Goal: Information Seeking & Learning: Learn about a topic

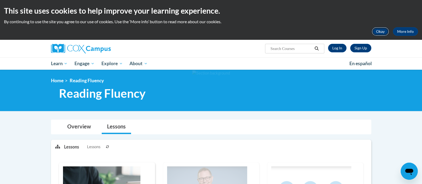
click at [381, 31] on button "Okay" at bounding box center [379, 31] width 17 height 9
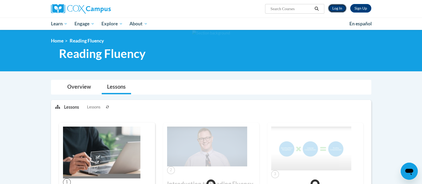
click at [342, 8] on link "Log In" at bounding box center [337, 8] width 18 height 9
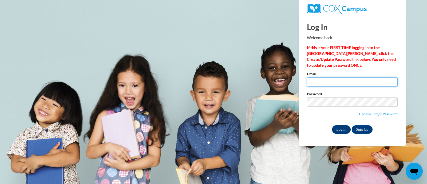
type input "[PERSON_NAME][EMAIL_ADDRESS][PERSON_NAME][DOMAIN_NAME]"
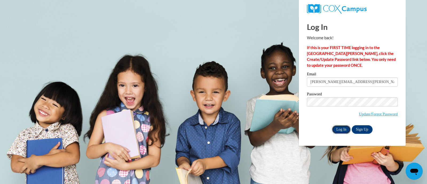
click at [340, 130] on input "Log In" at bounding box center [341, 129] width 19 height 9
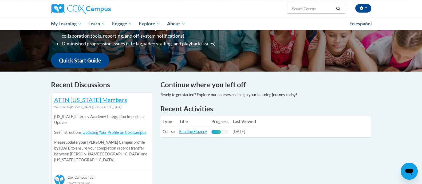
scroll to position [121, 0]
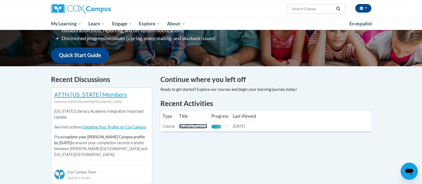
click at [185, 127] on link "Reading Fluency" at bounding box center [193, 126] width 28 height 5
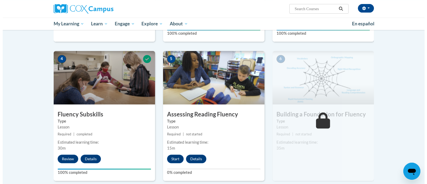
scroll to position [228, 0]
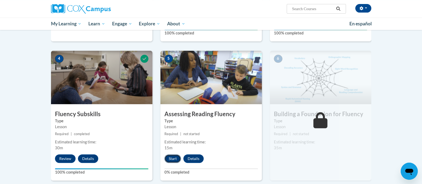
click at [169, 159] on button "Start" at bounding box center [172, 158] width 17 height 9
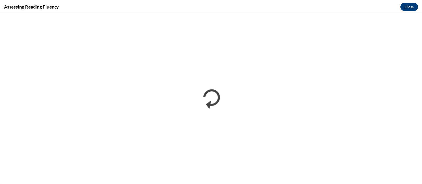
scroll to position [0, 0]
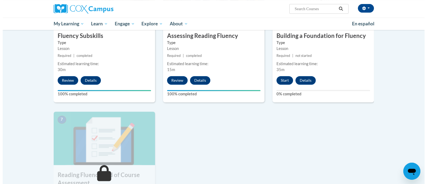
scroll to position [305, 0]
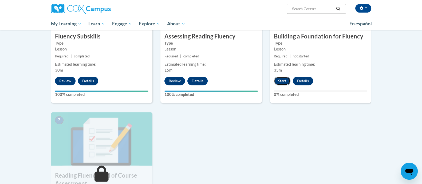
click at [281, 81] on button "Start" at bounding box center [282, 81] width 17 height 9
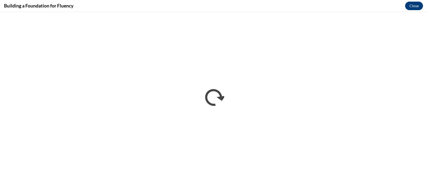
scroll to position [0, 0]
